Goal: Task Accomplishment & Management: Manage account settings

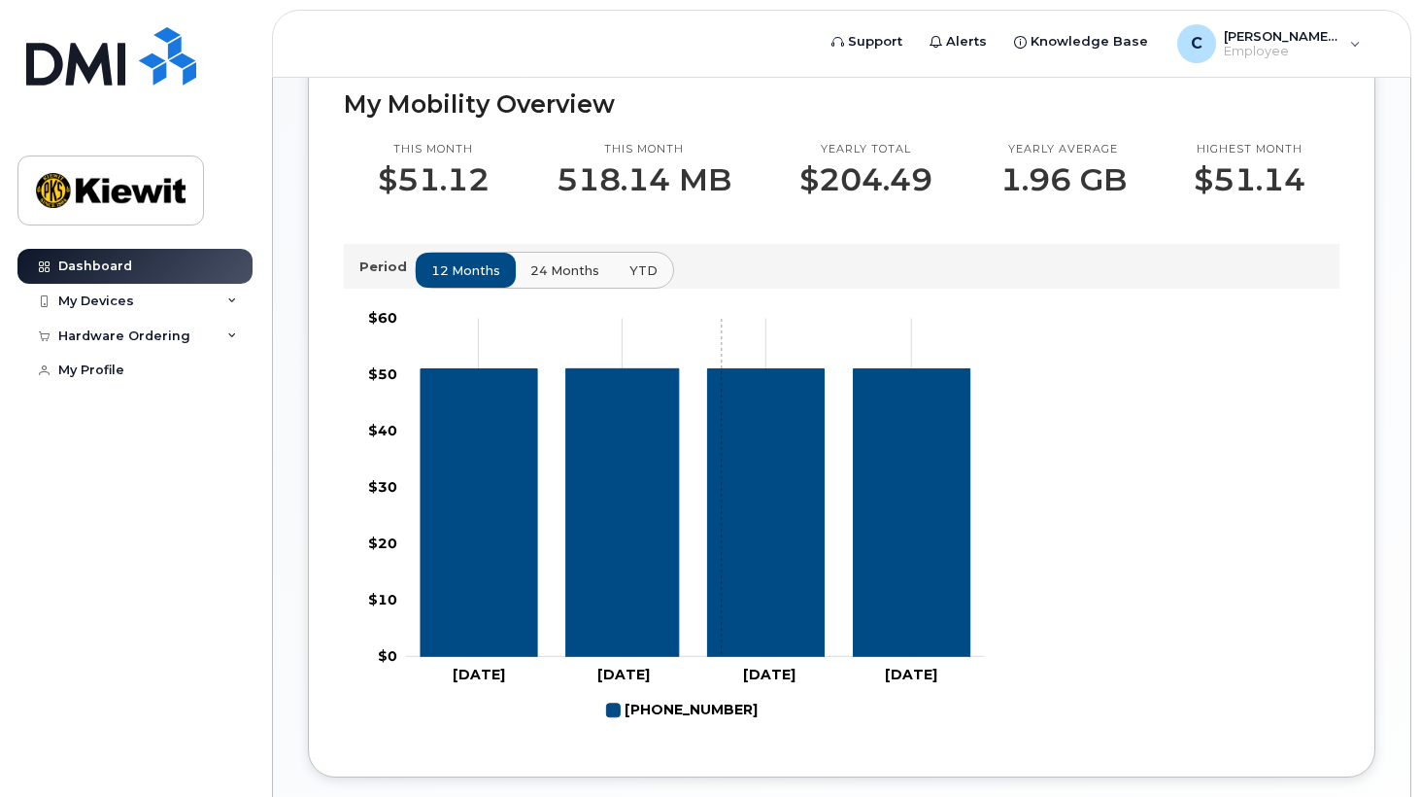
scroll to position [680, 0]
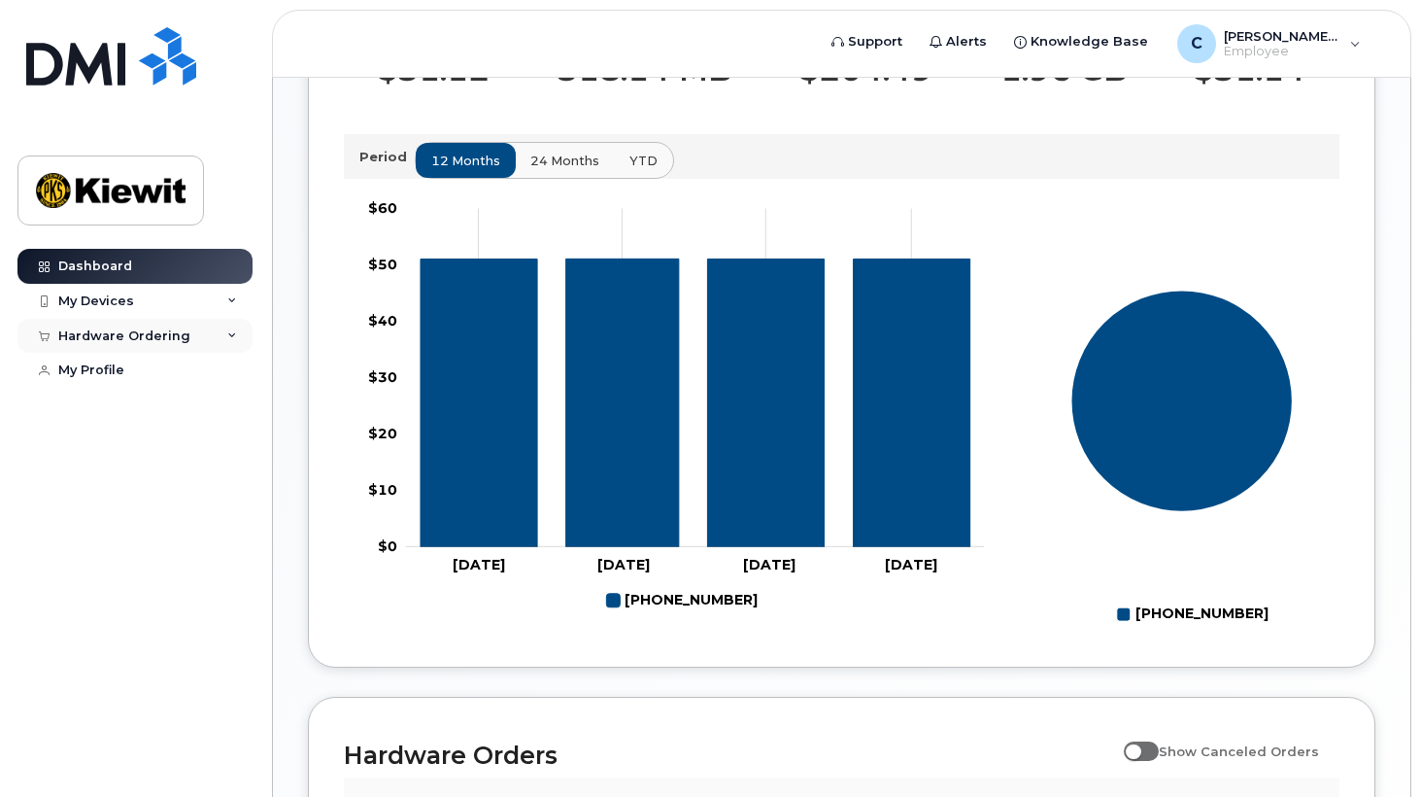
click at [86, 337] on div "Hardware Ordering" at bounding box center [124, 336] width 132 height 16
click at [100, 373] on div "My Orders" at bounding box center [102, 370] width 70 height 17
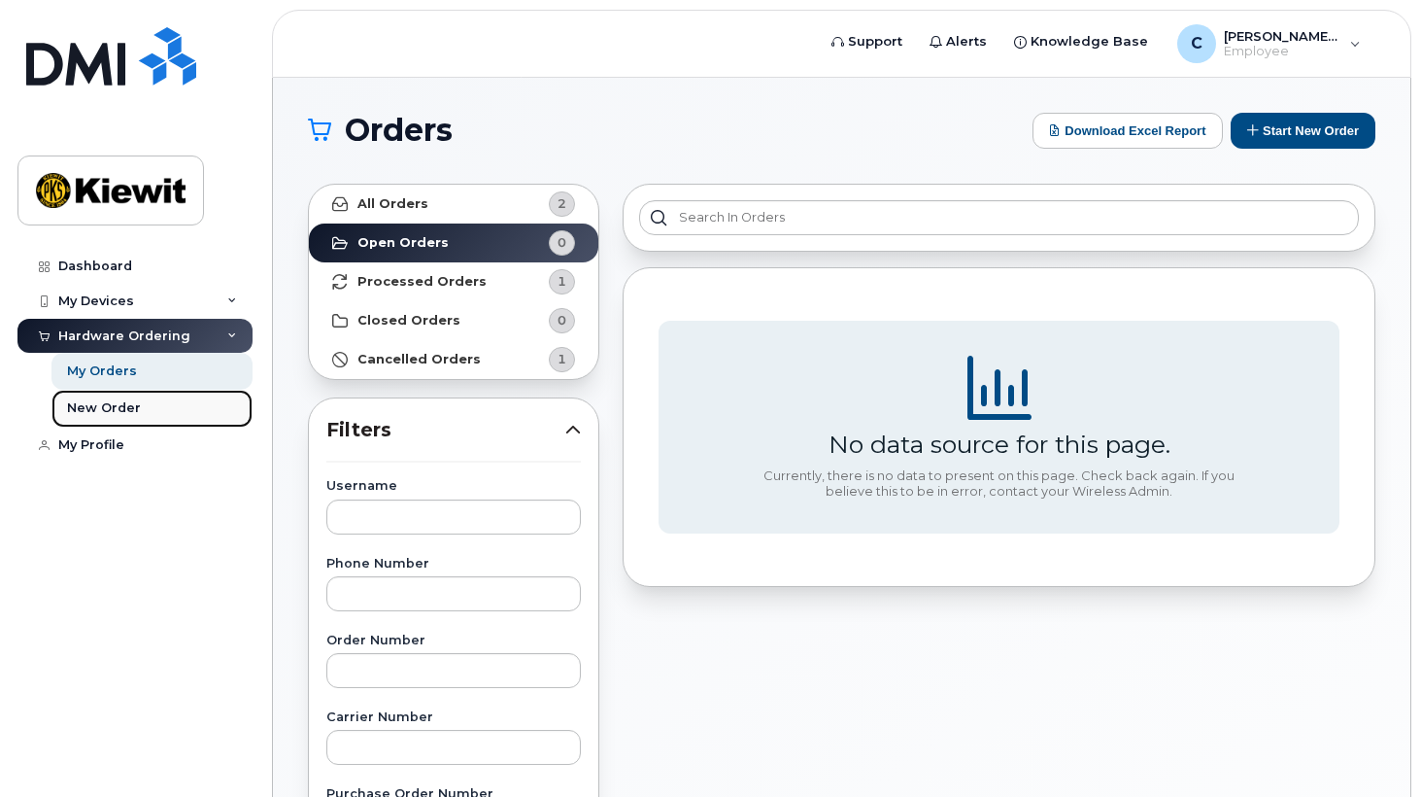
click at [108, 408] on div "New Order" at bounding box center [104, 407] width 74 height 17
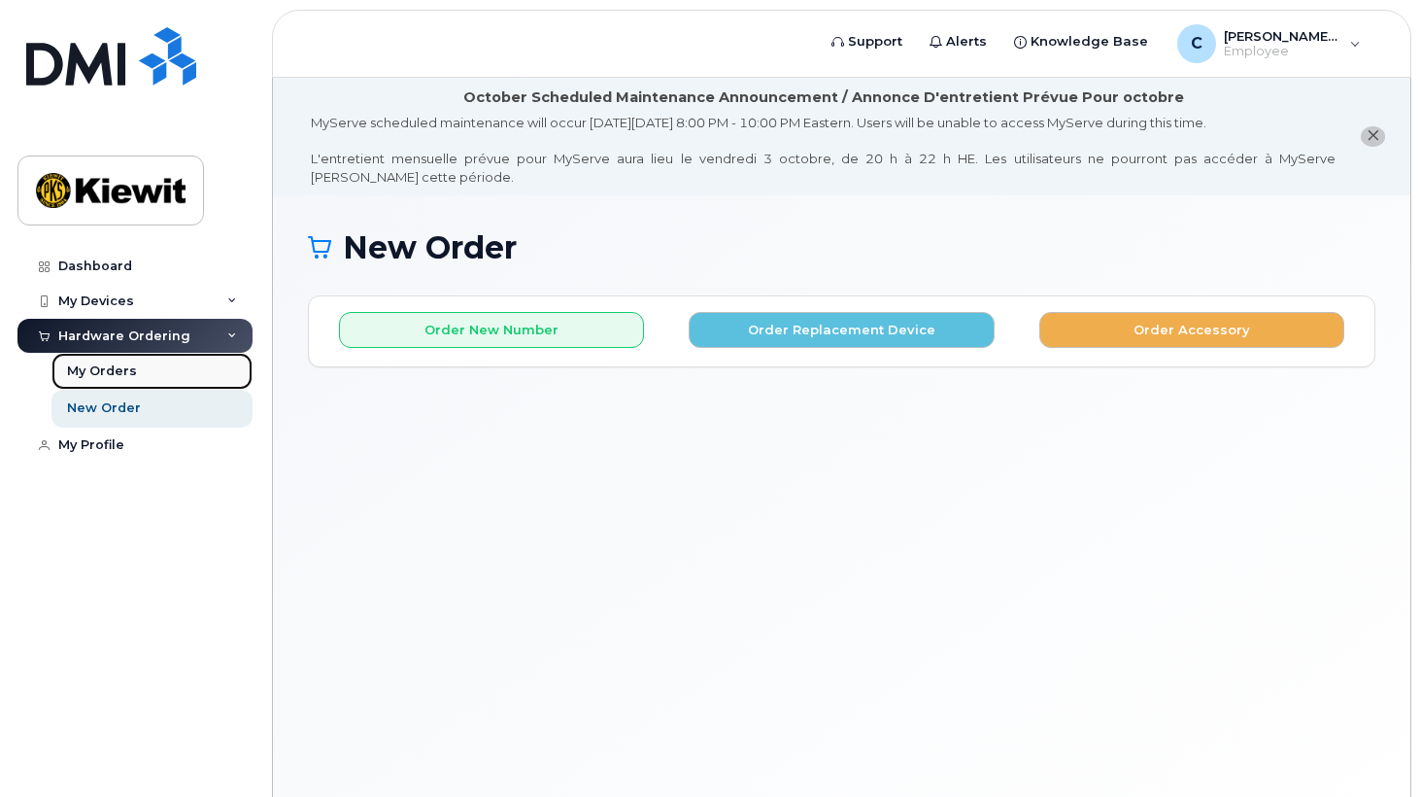
click at [88, 372] on div "My Orders" at bounding box center [102, 370] width 70 height 17
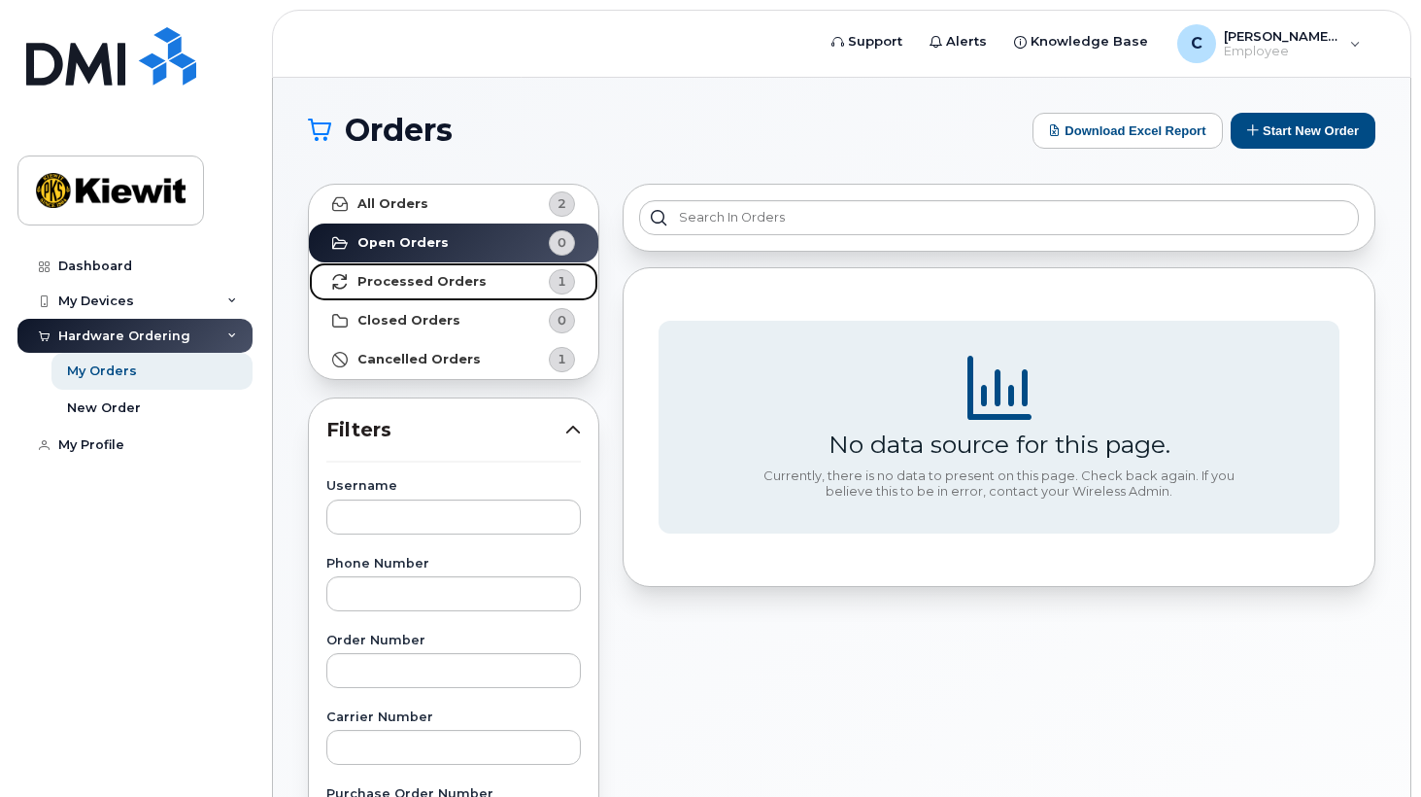
click at [389, 274] on strong "Processed Orders" at bounding box center [421, 282] width 129 height 16
